Goal: Answer question/provide support: Share knowledge or assist other users

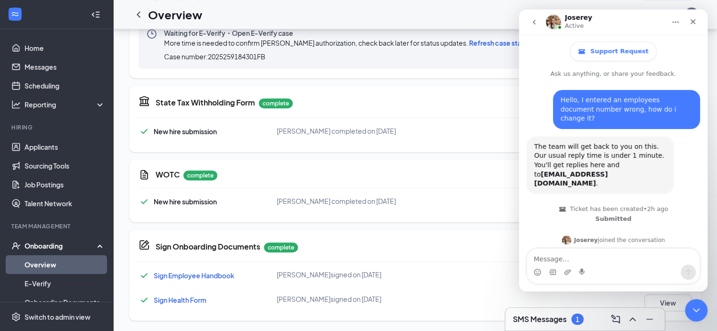
scroll to position [259, 0]
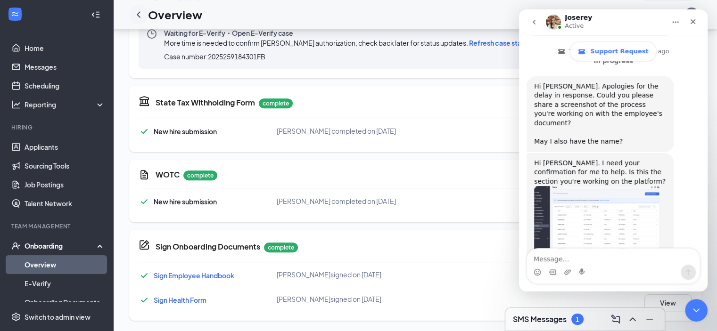
click at [138, 11] on icon "ChevronLeft" at bounding box center [138, 14] width 11 height 11
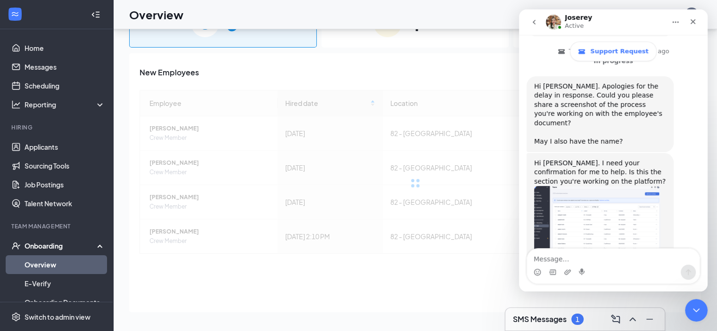
scroll to position [212, 0]
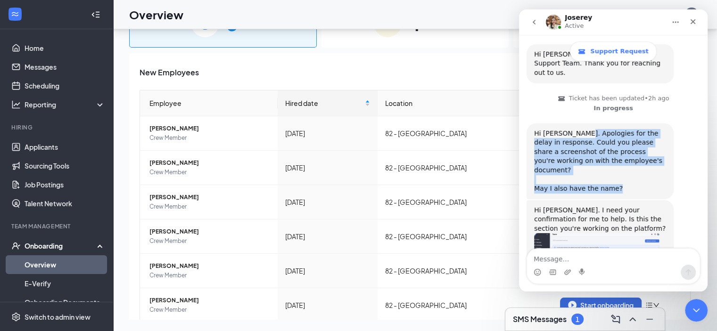
drag, startPoint x: 577, startPoint y: 107, endPoint x: 635, endPoint y: 156, distance: 75.6
click at [635, 156] on div "Hi [PERSON_NAME]. Apologies for the delay in response. Could you please share a…" at bounding box center [600, 161] width 132 height 65
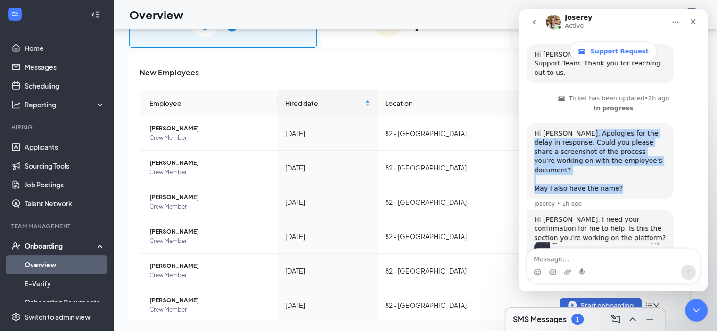
click at [635, 156] on div "Hi [PERSON_NAME]. Apologies for the delay in response. Could you please share a…" at bounding box center [600, 161] width 132 height 65
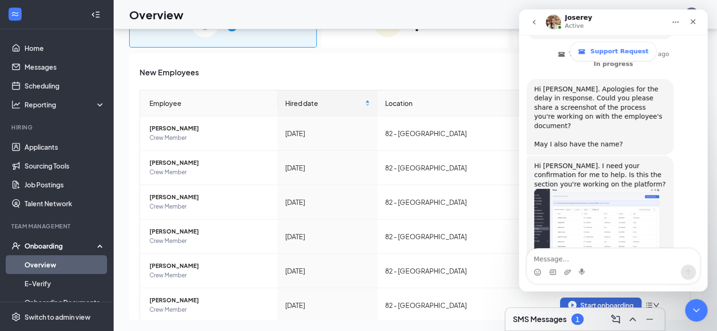
scroll to position [259, 0]
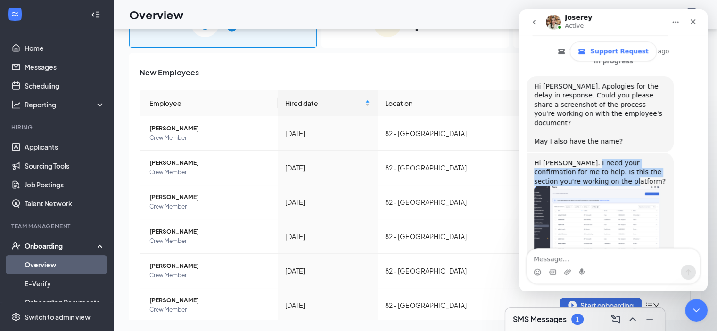
drag, startPoint x: 582, startPoint y: 128, endPoint x: 615, endPoint y: 141, distance: 35.8
click at [615, 159] on div "Hi [PERSON_NAME]. I need your confirmation for me to help. Is this the section …" at bounding box center [600, 173] width 132 height 28
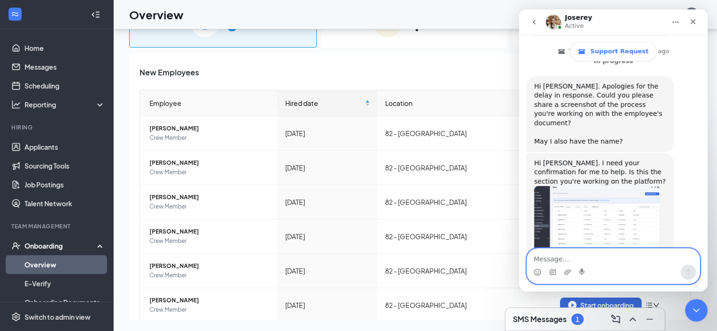
click at [587, 254] on textarea "Message…" at bounding box center [613, 257] width 173 height 16
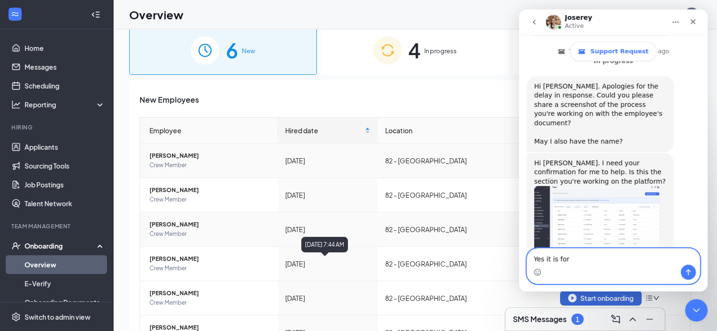
scroll to position [0, 0]
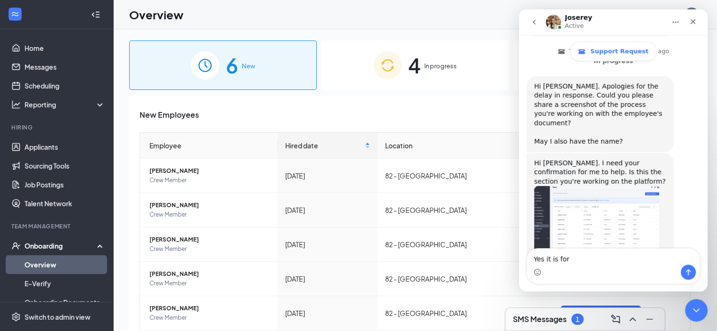
click at [408, 66] on span "4" at bounding box center [414, 65] width 12 height 33
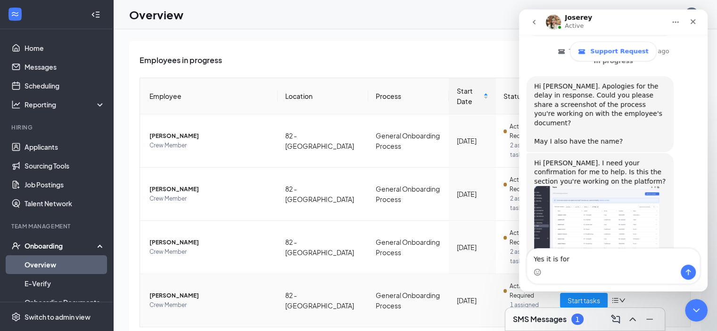
scroll to position [83, 0]
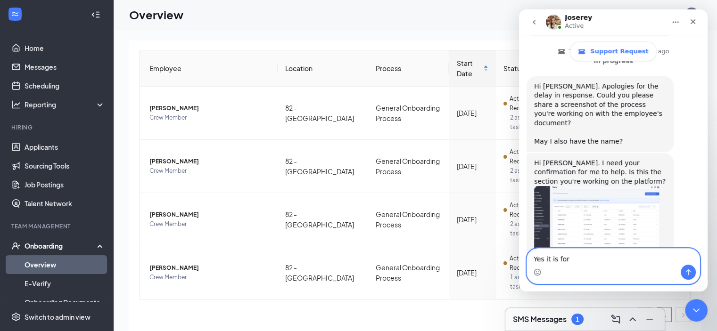
click at [600, 262] on textarea "Yes it is for" at bounding box center [613, 257] width 173 height 16
type textarea "Yes it is for Rylee."
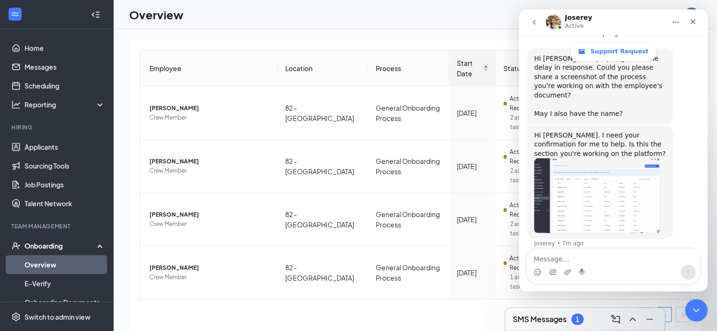
click at [535, 25] on icon "go back" at bounding box center [534, 22] width 8 height 8
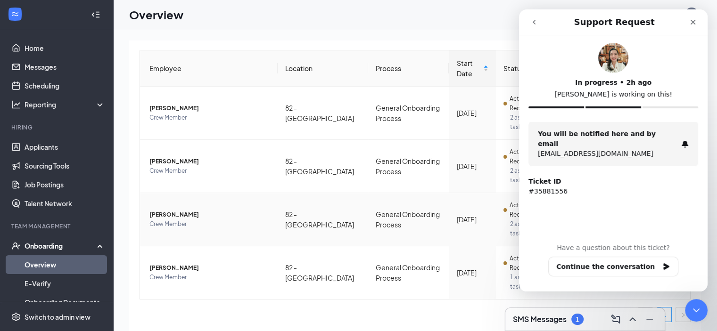
scroll to position [0, 0]
click at [373, 209] on td "General Onboarding Process" at bounding box center [408, 219] width 81 height 53
click at [192, 212] on span "[PERSON_NAME]" at bounding box center [209, 214] width 121 height 9
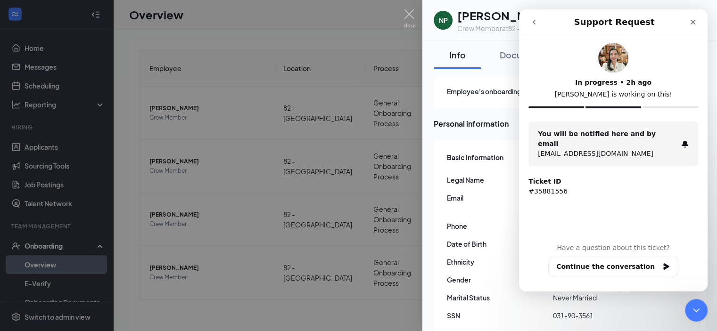
drag, startPoint x: 540, startPoint y: 25, endPoint x: 1029, endPoint y: 136, distance: 501.5
click at [540, 25] on button "go back" at bounding box center [534, 22] width 18 height 18
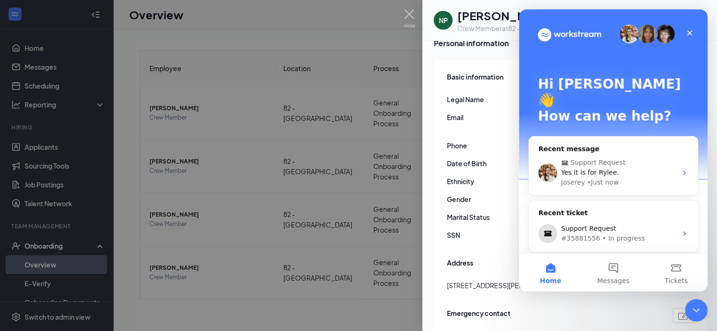
scroll to position [94, 0]
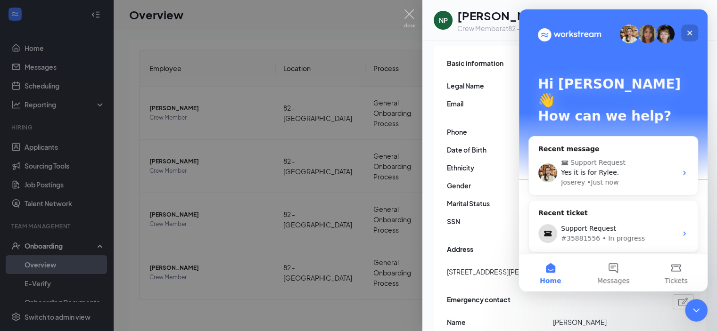
click at [690, 33] on icon "Close" at bounding box center [689, 33] width 5 height 5
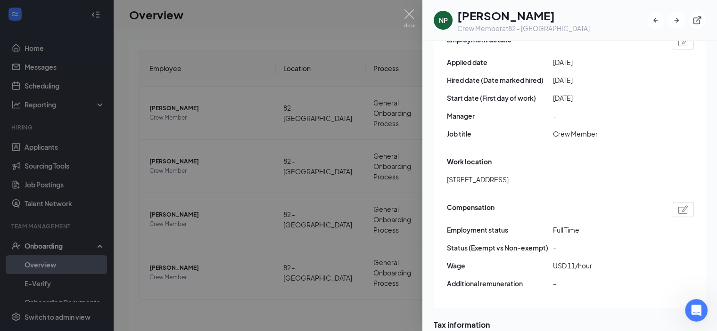
scroll to position [330, 0]
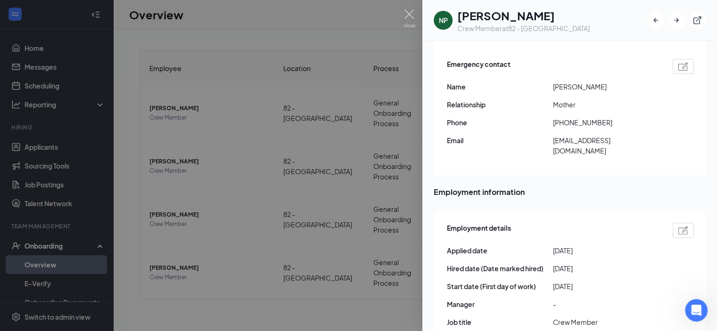
click at [304, 125] on div at bounding box center [358, 165] width 717 height 331
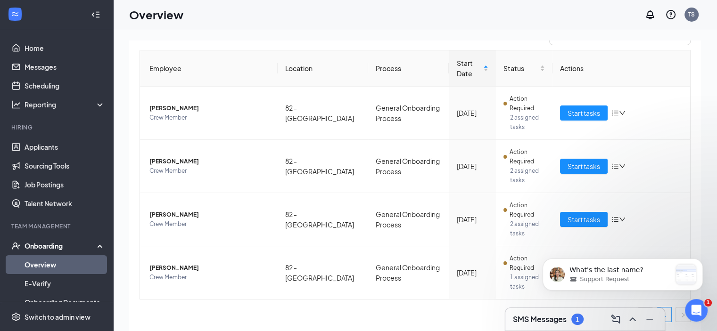
click at [620, 291] on div "What's the last name? Support Request" at bounding box center [623, 291] width 174 height 0
click at [604, 274] on p "What's the last name?" at bounding box center [621, 270] width 102 height 9
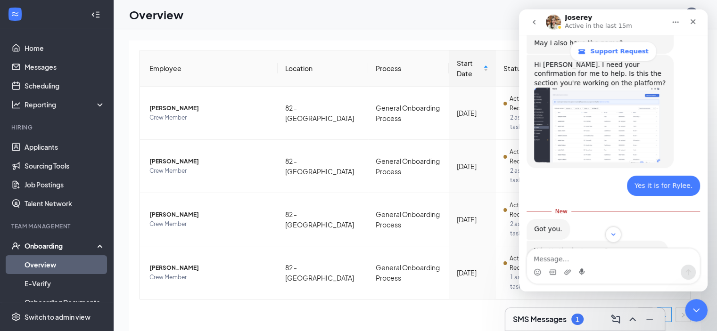
scroll to position [409, 0]
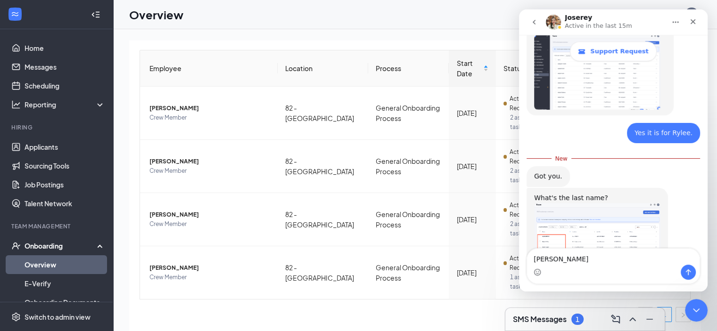
type textarea "[PERSON_NAME]"
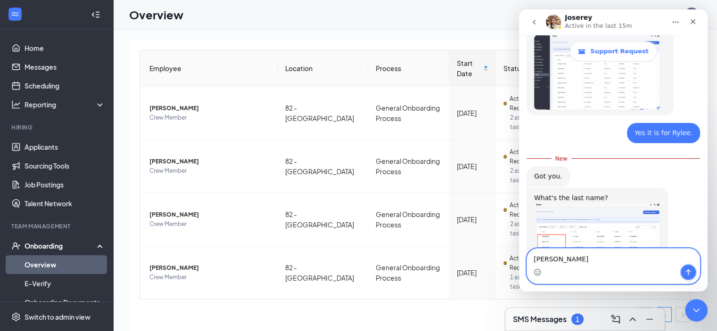
click at [688, 273] on icon "Send a message…" at bounding box center [688, 273] width 5 height 6
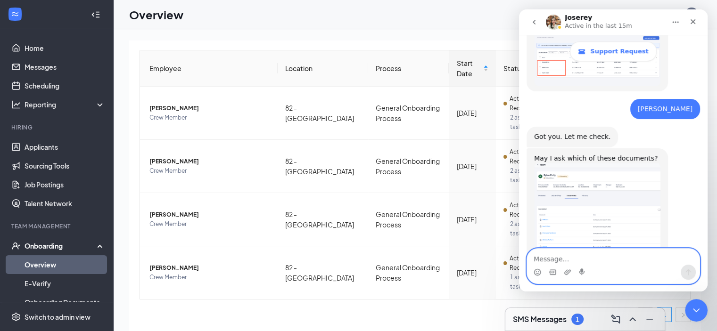
scroll to position [570, 0]
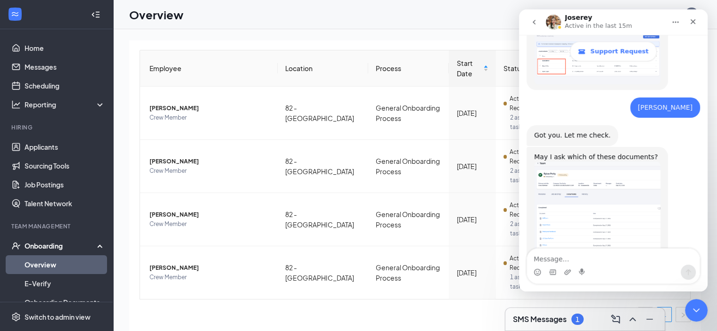
click at [635, 209] on img "Joserey says…" at bounding box center [597, 211] width 126 height 98
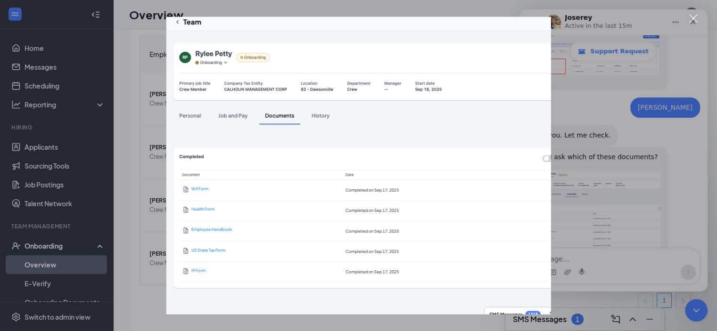
scroll to position [0, 0]
click at [607, 146] on div "Intercom messenger" at bounding box center [358, 165] width 717 height 331
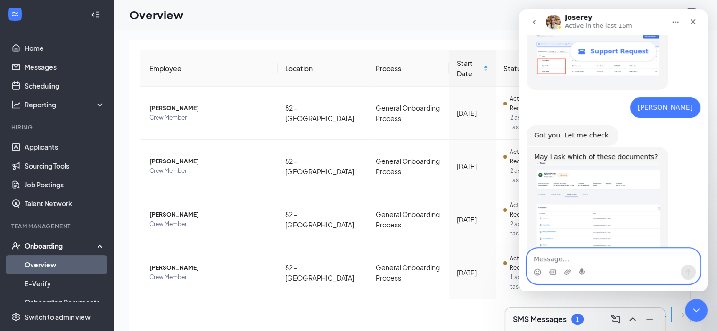
click at [576, 254] on textarea "Message…" at bounding box center [613, 257] width 173 height 16
type textarea "i"
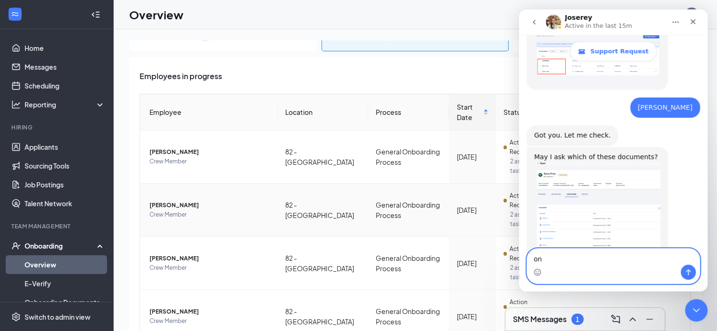
scroll to position [83, 0]
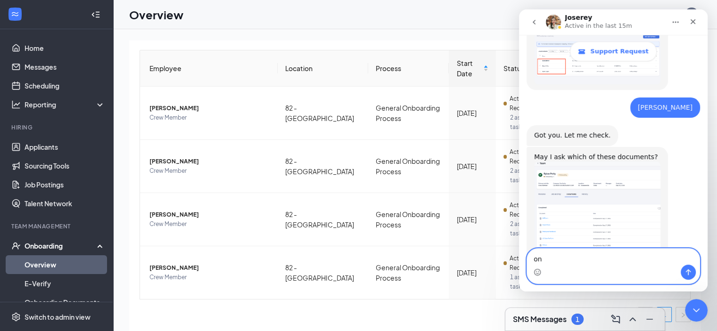
type textarea "on"
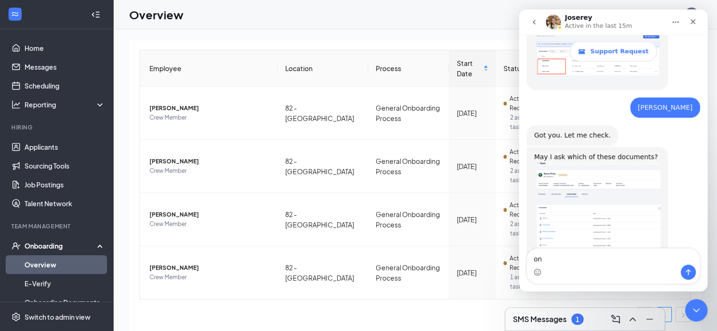
click at [529, 26] on button "go back" at bounding box center [534, 22] width 18 height 18
click at [504, 63] on div "Status" at bounding box center [524, 68] width 41 height 10
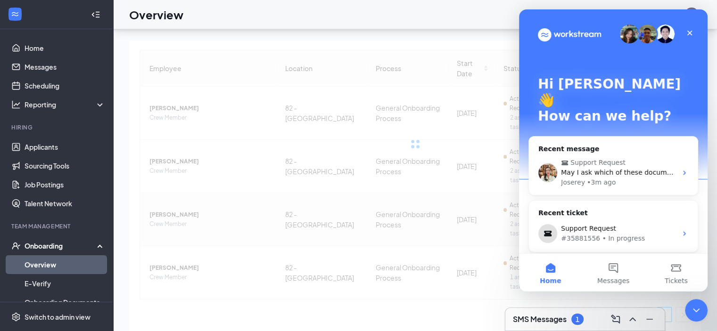
scroll to position [42, 0]
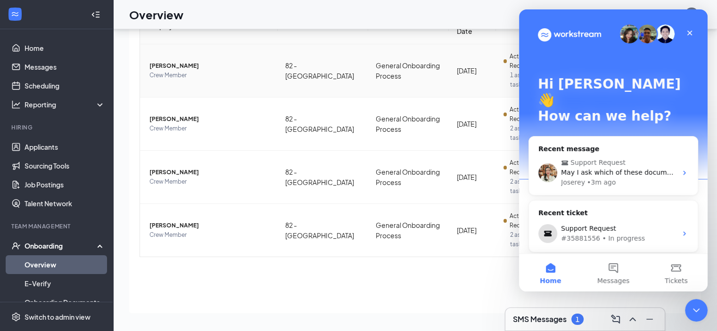
click at [330, 71] on td "82 - [GEOGRAPHIC_DATA]" at bounding box center [323, 70] width 91 height 53
click at [692, 32] on icon "Close" at bounding box center [690, 33] width 8 height 8
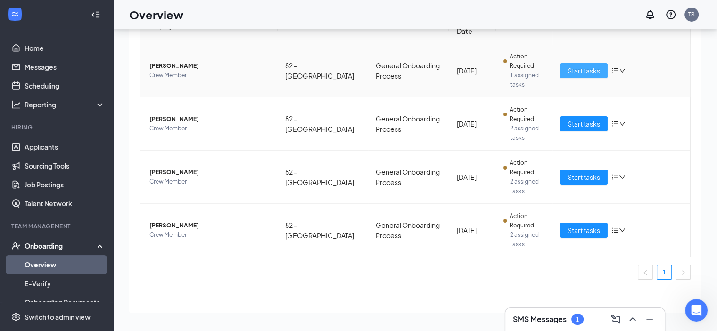
click at [585, 69] on span "Start tasks" at bounding box center [584, 71] width 33 height 10
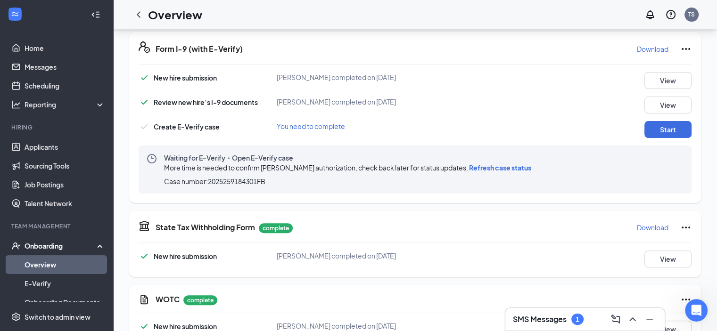
scroll to position [272, 0]
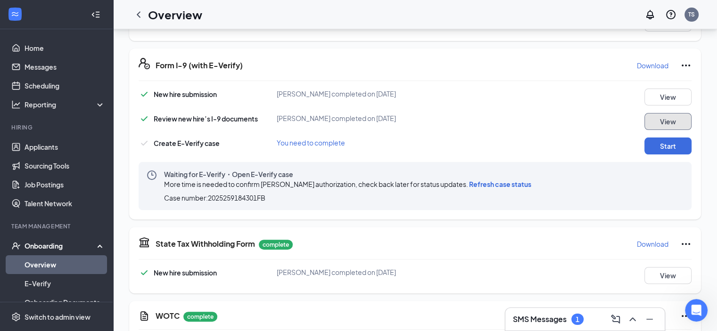
click at [663, 118] on button "View" at bounding box center [668, 121] width 47 height 17
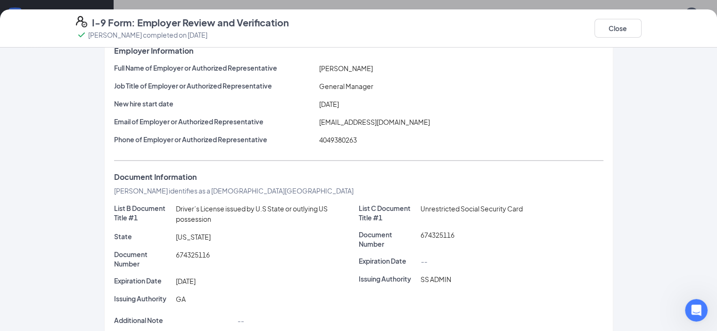
scroll to position [101, 0]
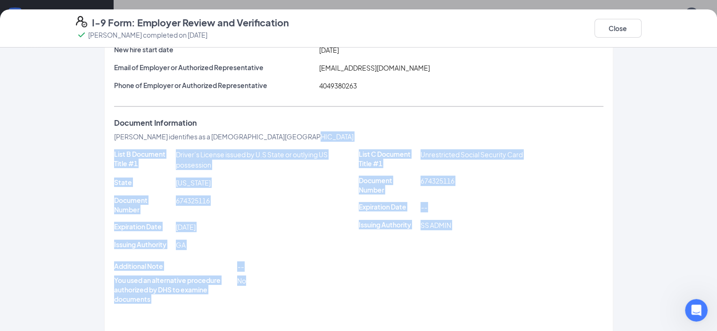
drag, startPoint x: 307, startPoint y: 294, endPoint x: 224, endPoint y: 132, distance: 181.8
click at [224, 132] on div "Employer Information Full Name of Employer or Authorized Representative [PERSON…" at bounding box center [358, 161] width 489 height 339
click at [224, 132] on span "[PERSON_NAME] identifies as a [DEMOGRAPHIC_DATA][GEOGRAPHIC_DATA]" at bounding box center [234, 136] width 240 height 8
drag, startPoint x: 224, startPoint y: 132, endPoint x: 245, endPoint y: 303, distance: 171.9
click at [245, 303] on div "Employer Information Full Name of Employer or Authorized Representative [PERSON…" at bounding box center [358, 161] width 489 height 339
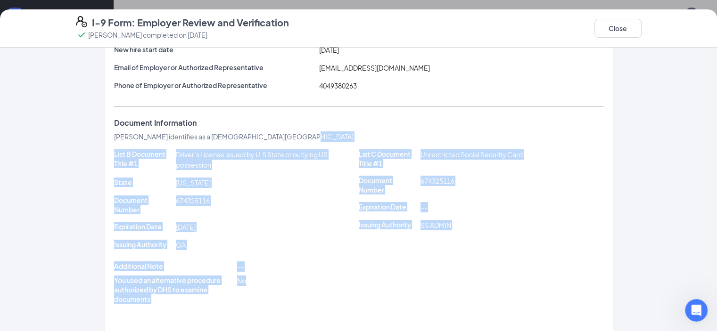
click at [245, 303] on div "List B Document Title #1 Driver’s License issued by U.S State or outlying US po…" at bounding box center [358, 239] width 489 height 181
drag, startPoint x: 229, startPoint y: 274, endPoint x: 172, endPoint y: 135, distance: 150.8
click at [173, 135] on div "Employer Information Full Name of Employer or Authorized Representative [PERSON…" at bounding box center [358, 161] width 489 height 339
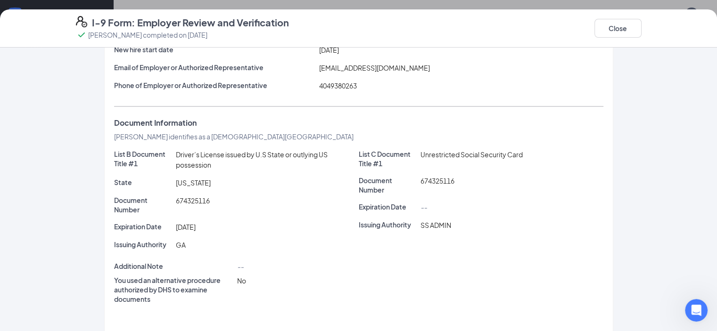
click at [172, 135] on span "[PERSON_NAME] identifies as a [DEMOGRAPHIC_DATA][GEOGRAPHIC_DATA]" at bounding box center [234, 136] width 240 height 8
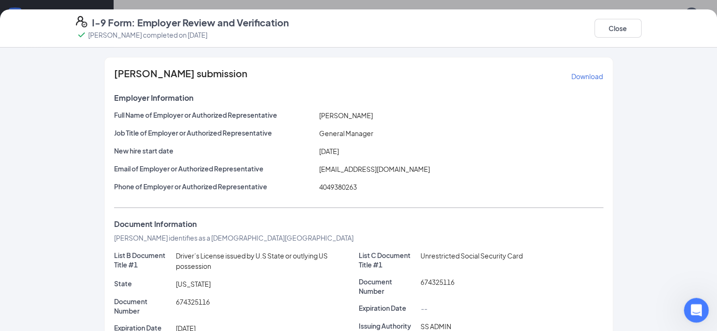
click at [686, 314] on div "Open Intercom Messenger" at bounding box center [694, 309] width 31 height 31
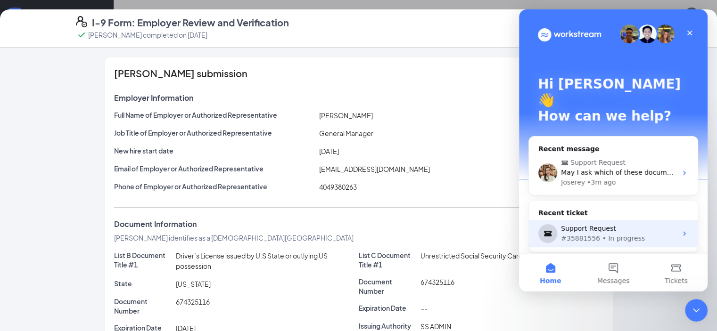
click at [613, 224] on div "Support Request" at bounding box center [619, 229] width 116 height 10
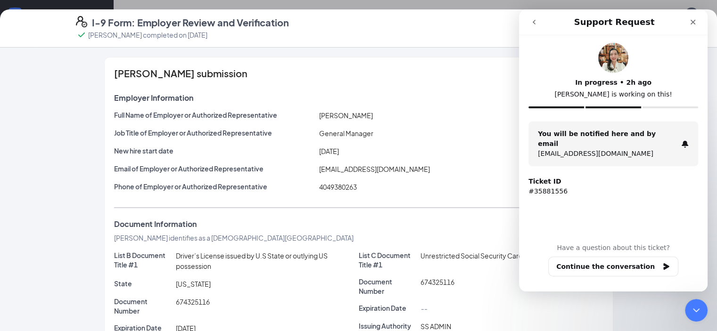
click at [529, 26] on button "go back" at bounding box center [534, 22] width 18 height 18
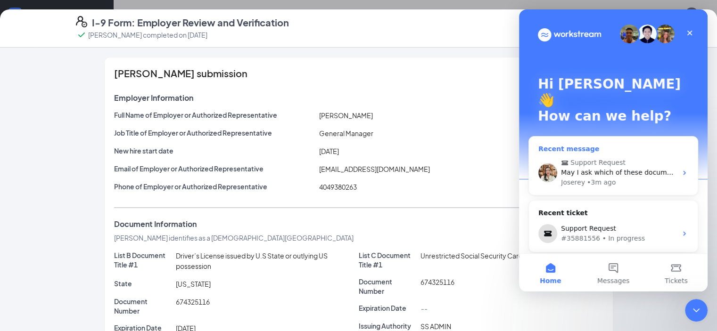
click at [597, 158] on span "Support Request" at bounding box center [598, 163] width 55 height 10
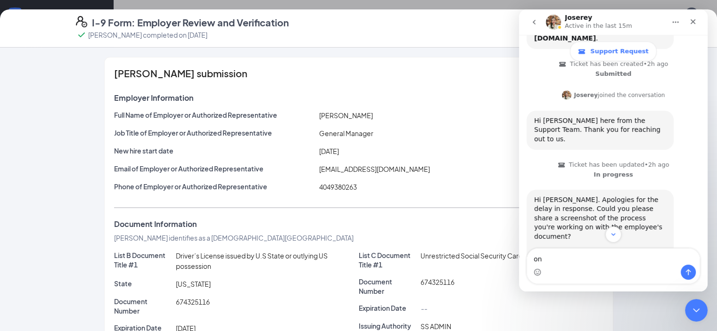
scroll to position [413, 0]
click at [606, 233] on button "Scroll to bottom" at bounding box center [612, 234] width 17 height 17
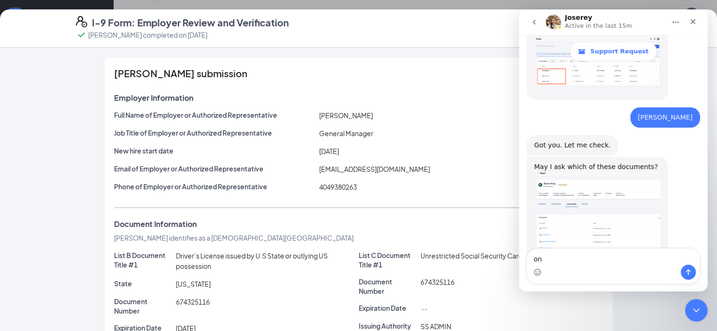
scroll to position [570, 0]
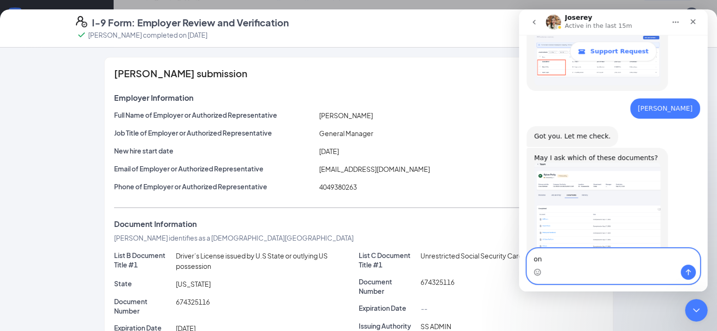
click at [588, 264] on textarea "on" at bounding box center [613, 257] width 173 height 16
drag, startPoint x: 587, startPoint y: 264, endPoint x: 255, endPoint y: 238, distance: 333.0
click at [519, 238] on html "[PERSON_NAME] Active in the last 15m Support Request Ask us anything, or share …" at bounding box center [613, 150] width 189 height 282
type textarea "H"
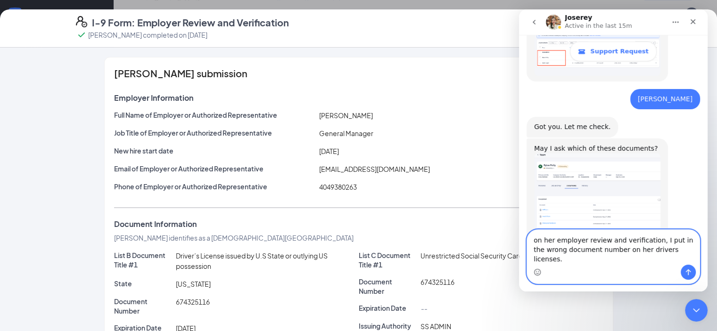
type textarea "on her employer review and verification, I put in the wrong document number on …"
click at [686, 276] on icon "Send a message…" at bounding box center [689, 273] width 8 height 8
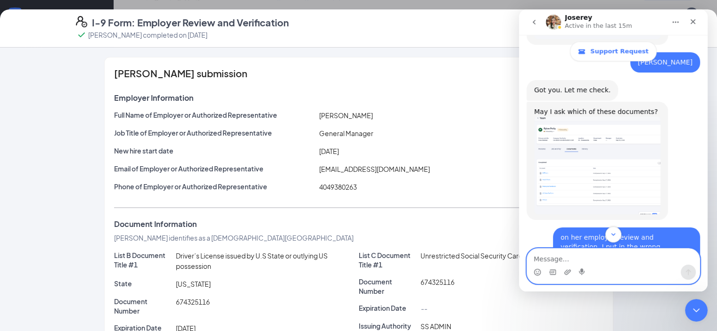
scroll to position [743, 0]
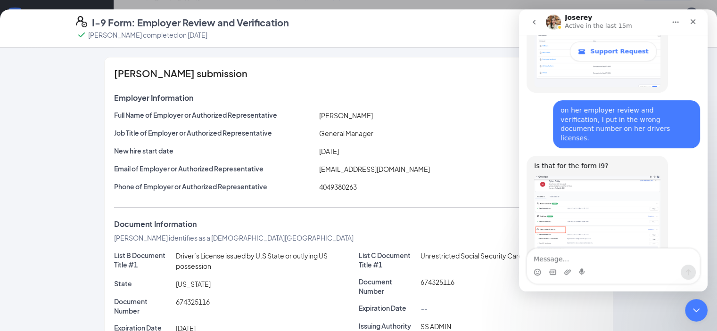
click at [605, 199] on img "Joserey says…" at bounding box center [597, 223] width 126 height 95
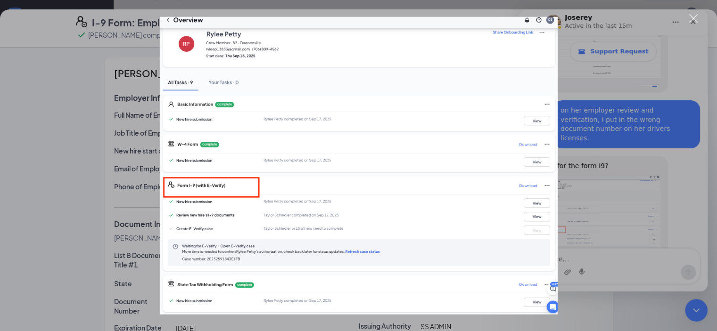
click at [564, 175] on div "Intercom messenger" at bounding box center [358, 165] width 717 height 331
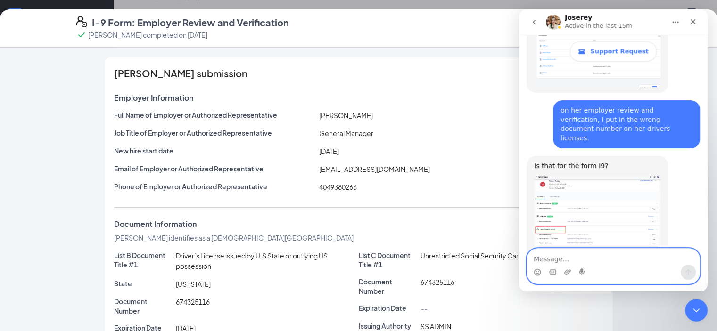
click at [576, 264] on textarea "Message…" at bounding box center [613, 257] width 173 height 16
type textarea "Yes."
click at [688, 276] on icon "Send a message…" at bounding box center [689, 273] width 8 height 8
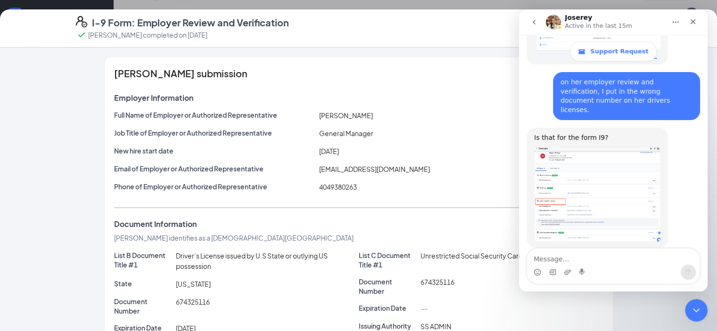
click at [570, 182] on img "Joserey says…" at bounding box center [597, 195] width 126 height 95
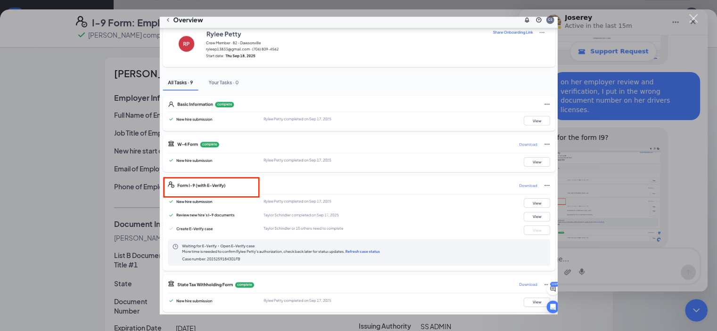
scroll to position [0, 0]
click at [687, 22] on div "Intercom messenger" at bounding box center [358, 165] width 717 height 331
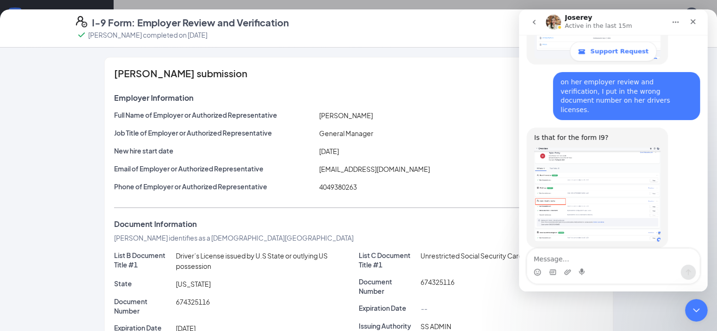
scroll to position [808, 0]
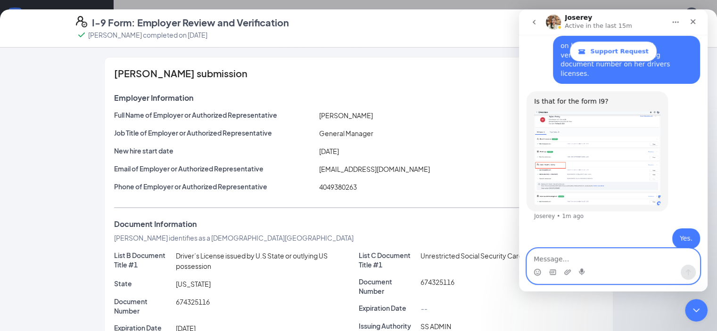
click at [633, 265] on textarea "Message…" at bounding box center [613, 257] width 173 height 16
click at [636, 264] on textarea "Message…" at bounding box center [613, 257] width 173 height 16
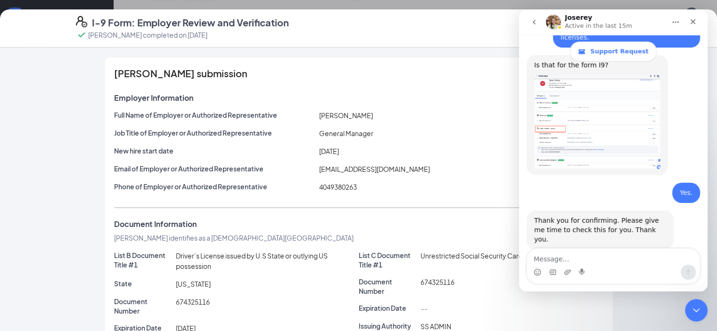
scroll to position [845, 0]
click at [623, 270] on div "Typing" at bounding box center [614, 288] width 174 height 36
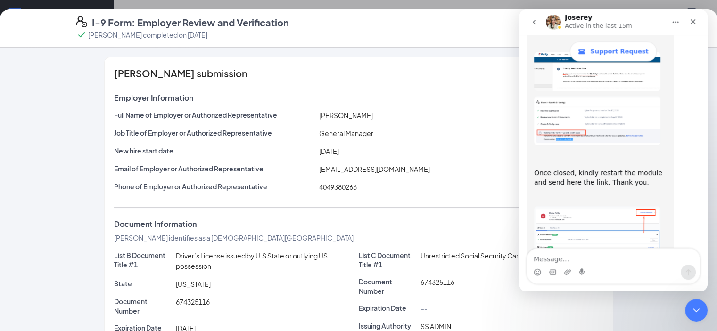
scroll to position [1142, 0]
click at [668, 218] on div "Hi [PERSON_NAME]. Since there is an existing case in progress in E-Verify. Ther…" at bounding box center [600, 123] width 147 height 341
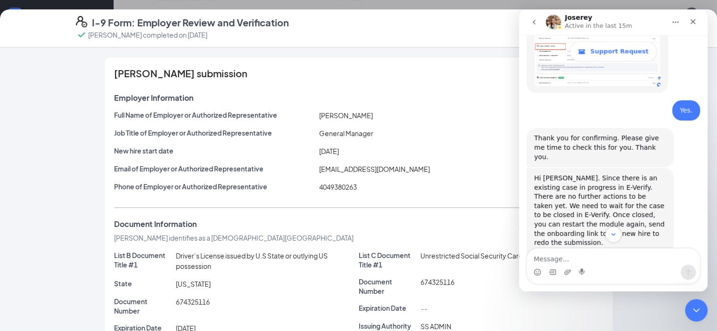
scroll to position [906, 0]
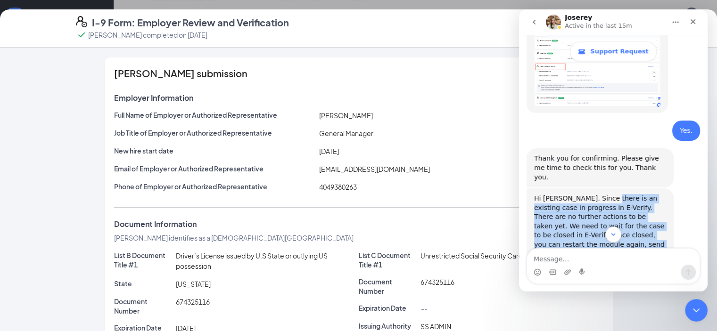
drag, startPoint x: 597, startPoint y: 141, endPoint x: 632, endPoint y: 211, distance: 78.4
click at [632, 211] on div "Hi [PERSON_NAME]. Since there is an existing case in progress in E-Verify. Ther…" at bounding box center [600, 240] width 132 height 92
click at [632, 210] on div "Hi [PERSON_NAME]. Since there is an existing case in progress in E-Verify. Ther…" at bounding box center [600, 240] width 132 height 92
drag, startPoint x: 632, startPoint y: 210, endPoint x: 576, endPoint y: 139, distance: 90.6
click at [576, 194] on div "Hi [PERSON_NAME]. Since there is an existing case in progress in E-Verify. Ther…" at bounding box center [600, 240] width 132 height 92
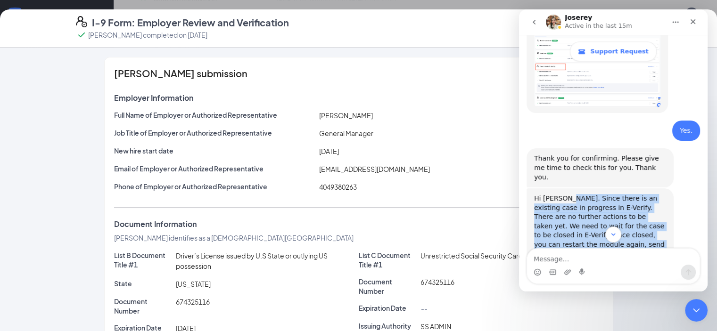
click at [576, 194] on div "Hi [PERSON_NAME]. Since there is an existing case in progress in E-Verify. Ther…" at bounding box center [600, 240] width 132 height 92
drag, startPoint x: 576, startPoint y: 139, endPoint x: 619, endPoint y: 199, distance: 74.3
click at [619, 199] on div "Hi [PERSON_NAME]. Since there is an existing case in progress in E-Verify. Ther…" at bounding box center [600, 240] width 132 height 92
drag, startPoint x: 619, startPoint y: 199, endPoint x: 580, endPoint y: 143, distance: 68.8
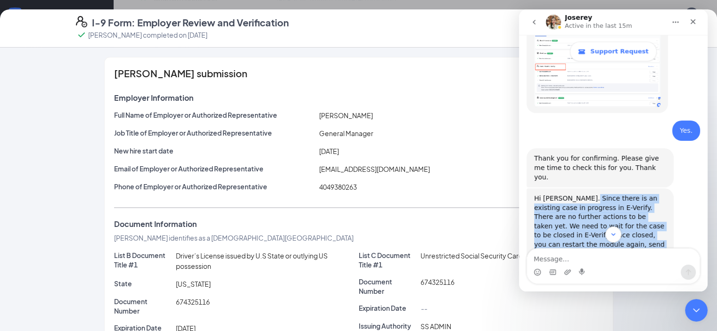
click at [580, 194] on div "Hi [PERSON_NAME]. Since there is an existing case in progress in E-Verify. Ther…" at bounding box center [600, 240] width 132 height 92
drag, startPoint x: 580, startPoint y: 143, endPoint x: 614, endPoint y: 201, distance: 67.2
click at [614, 201] on div "Hi [PERSON_NAME]. Since there is an existing case in progress in E-Verify. Ther…" at bounding box center [600, 240] width 132 height 92
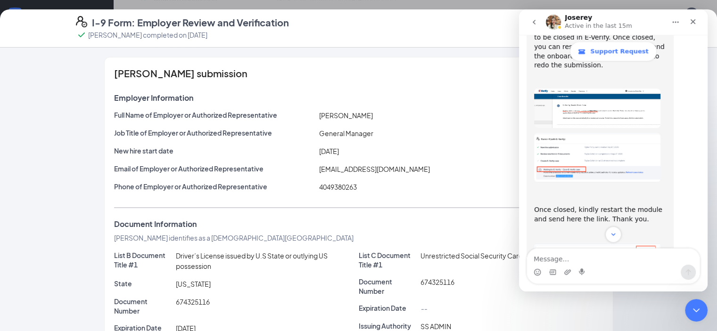
scroll to position [1142, 0]
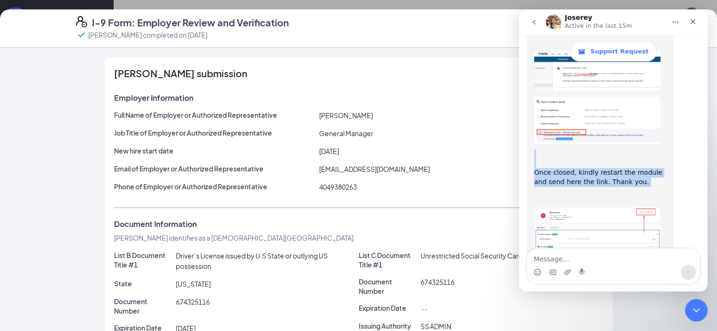
drag, startPoint x: 576, startPoint y: 99, endPoint x: 636, endPoint y: 131, distance: 67.9
click at [636, 150] on div "Once closed, kindly restart the module and send here the link. Thank you. ​" at bounding box center [600, 178] width 132 height 56
drag, startPoint x: 194, startPoint y: 39, endPoint x: 262, endPoint y: 46, distance: 67.8
click at [262, 46] on div "I-9 Form: Employer Review and Verification [PERSON_NAME] completed on [DATE] Cl…" at bounding box center [358, 28] width 717 height 38
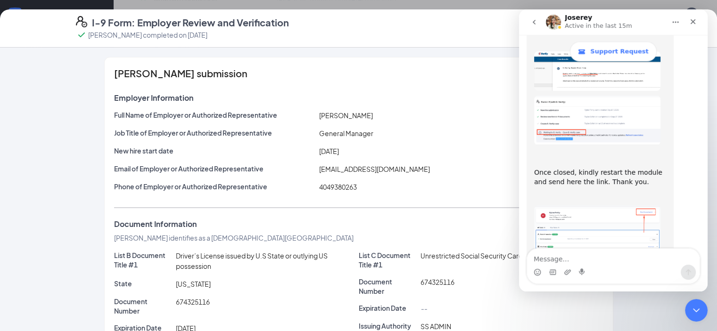
click at [262, 46] on div "I-9 Form: Employer Review and Verification [PERSON_NAME] completed on [DATE] Cl…" at bounding box center [358, 28] width 717 height 38
click at [696, 27] on div "Close" at bounding box center [693, 21] width 17 height 17
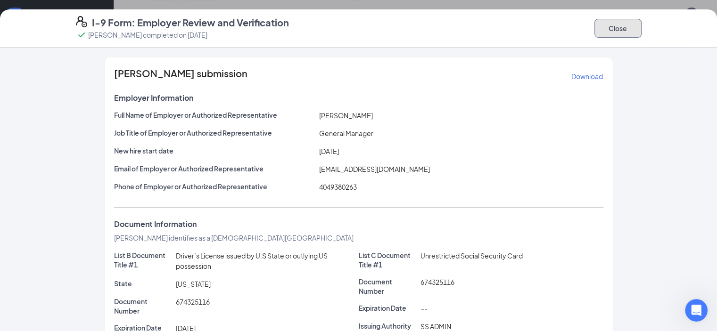
click at [642, 27] on button "Close" at bounding box center [618, 28] width 47 height 19
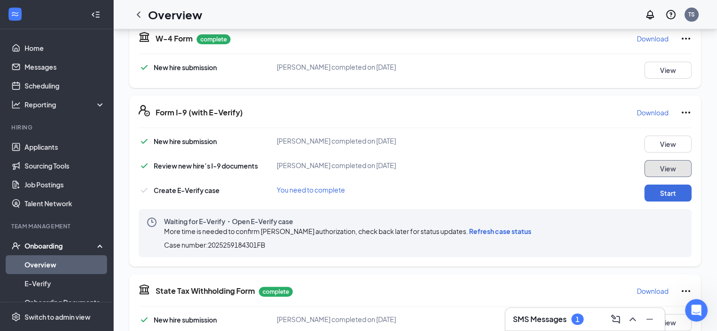
scroll to position [130, 0]
